Goal: Task Accomplishment & Management: Manage account settings

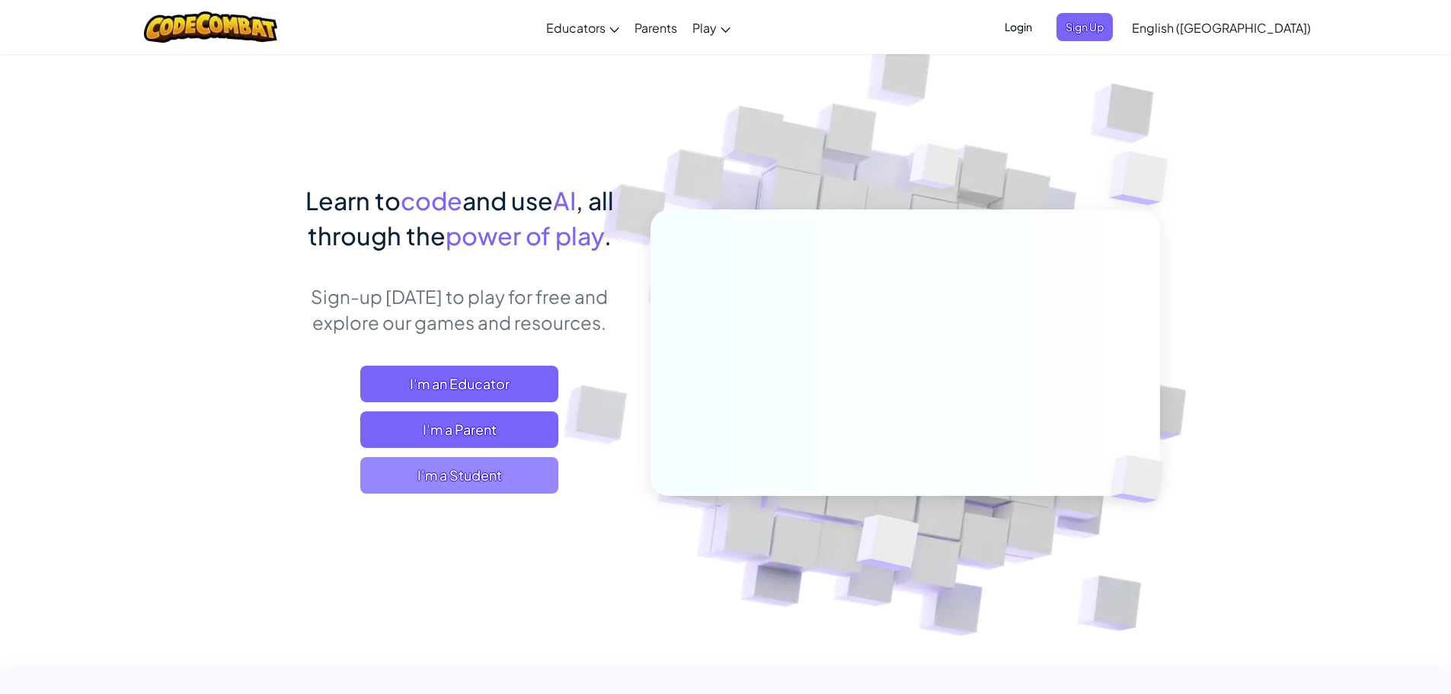
click at [497, 474] on span "I'm a Student" at bounding box center [459, 475] width 198 height 37
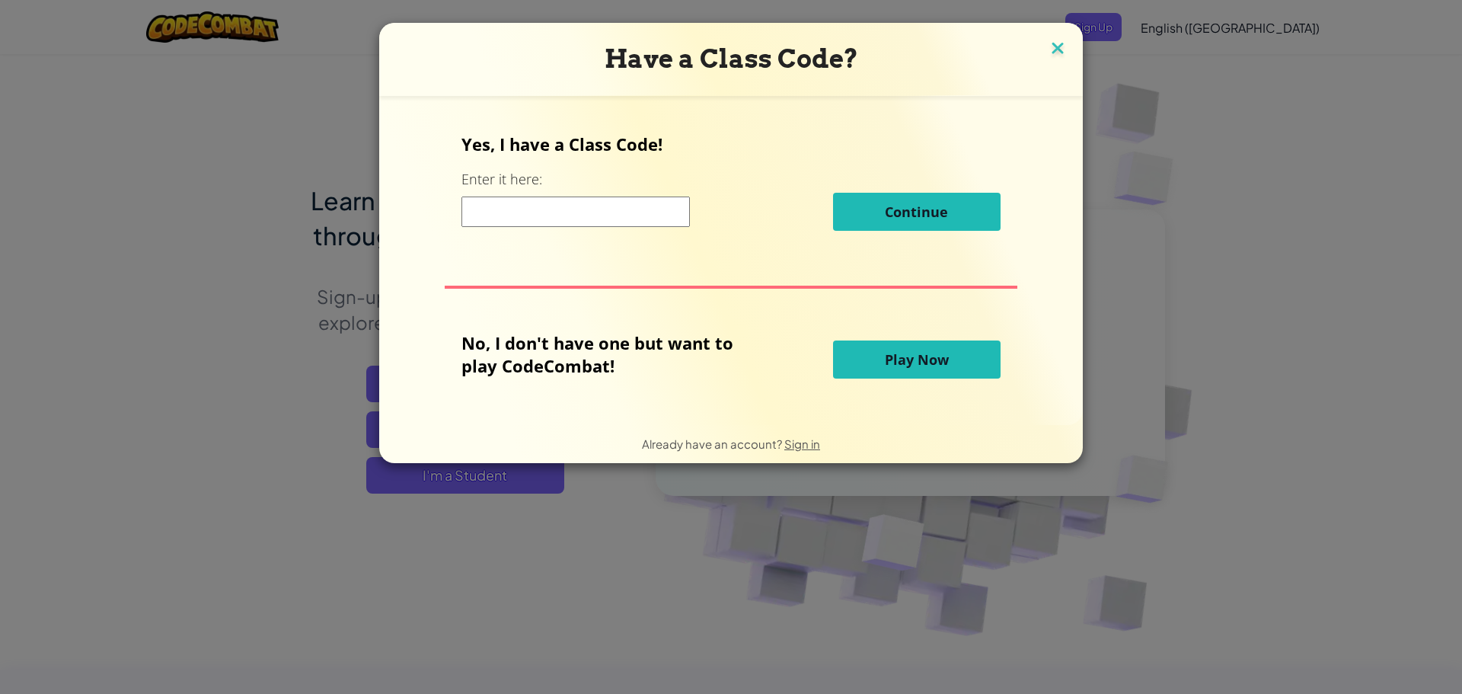
click at [1057, 44] on img at bounding box center [1058, 49] width 20 height 23
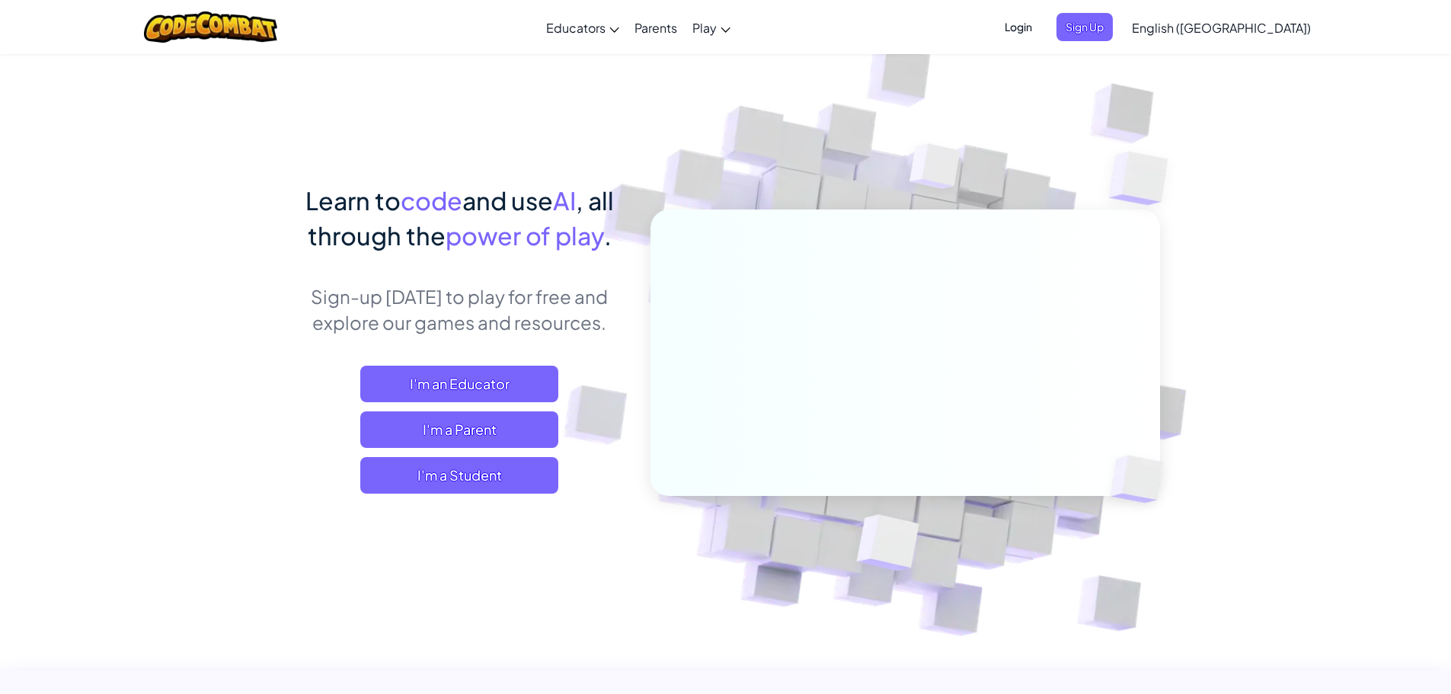
click at [1041, 25] on span "Login" at bounding box center [1018, 27] width 46 height 28
